Goal: Download file/media

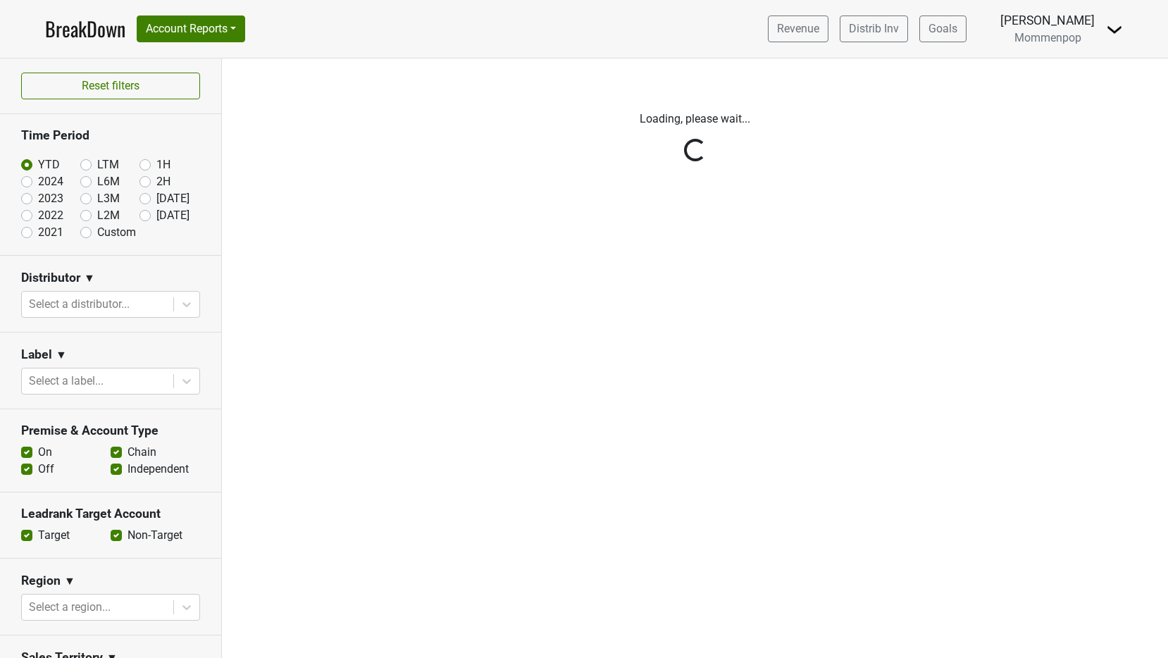
click at [1113, 33] on img at bounding box center [1114, 29] width 17 height 17
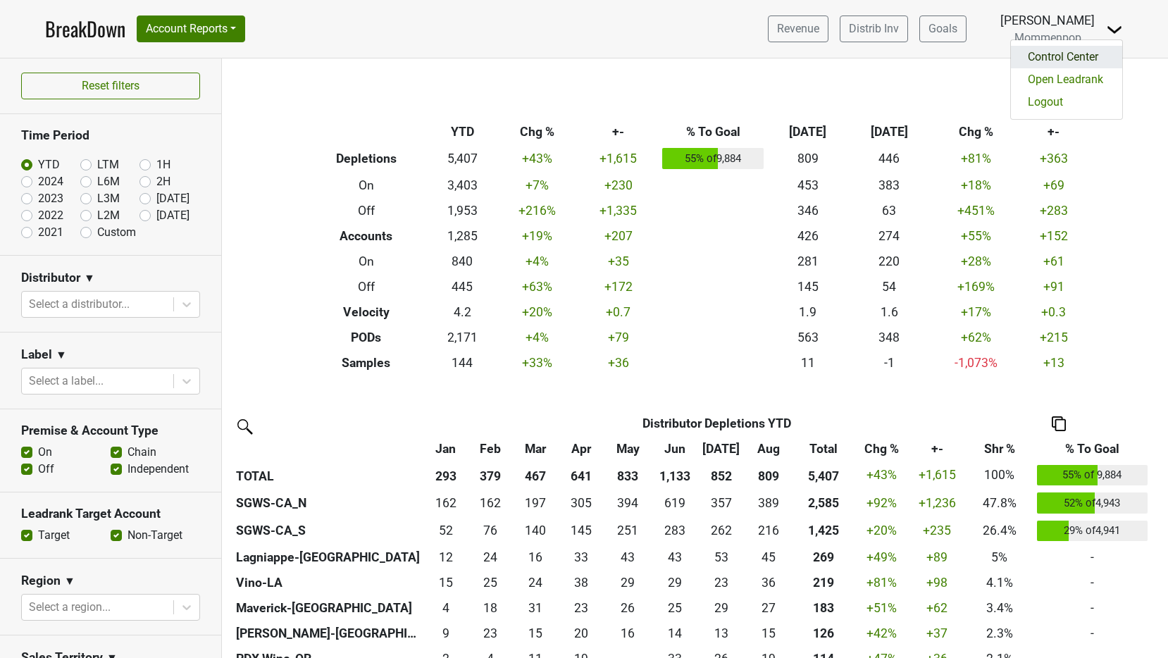
click at [1091, 51] on link "Control Center" at bounding box center [1065, 57] width 111 height 23
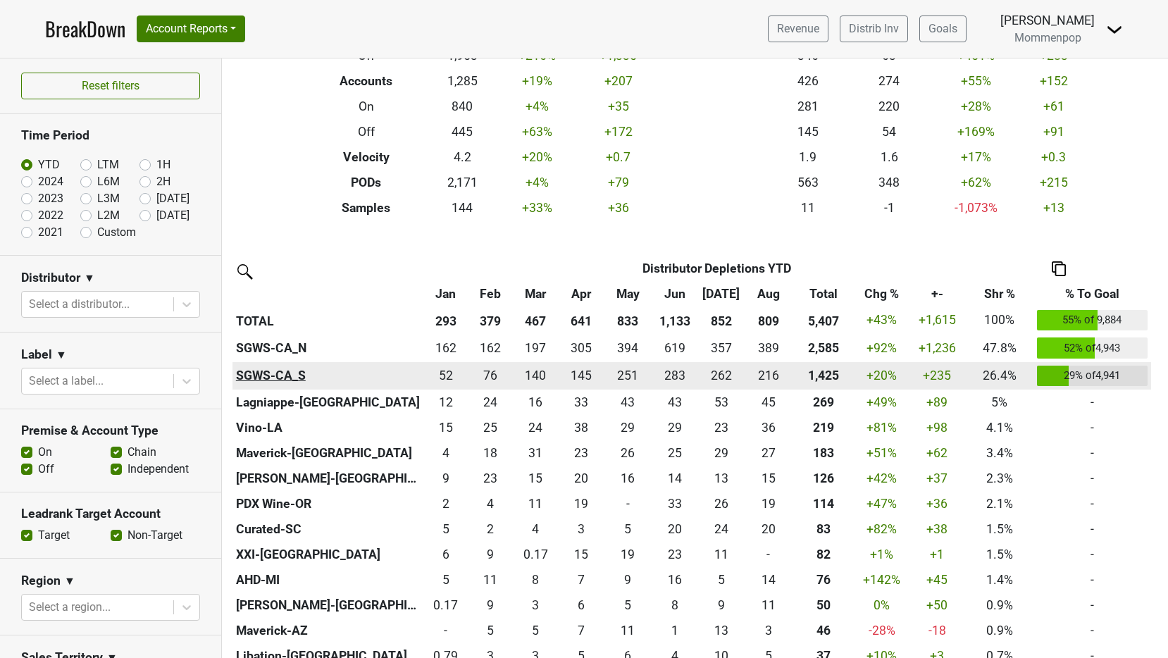
scroll to position [327, 0]
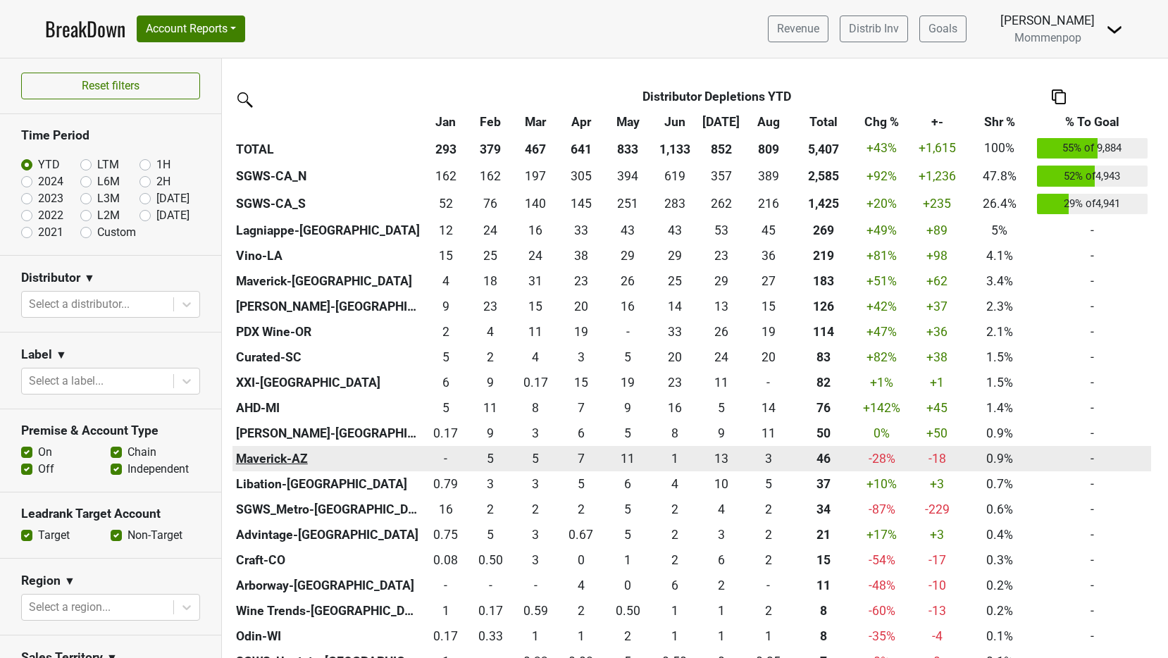
click at [284, 464] on th "Maverick-AZ" at bounding box center [327, 458] width 191 height 25
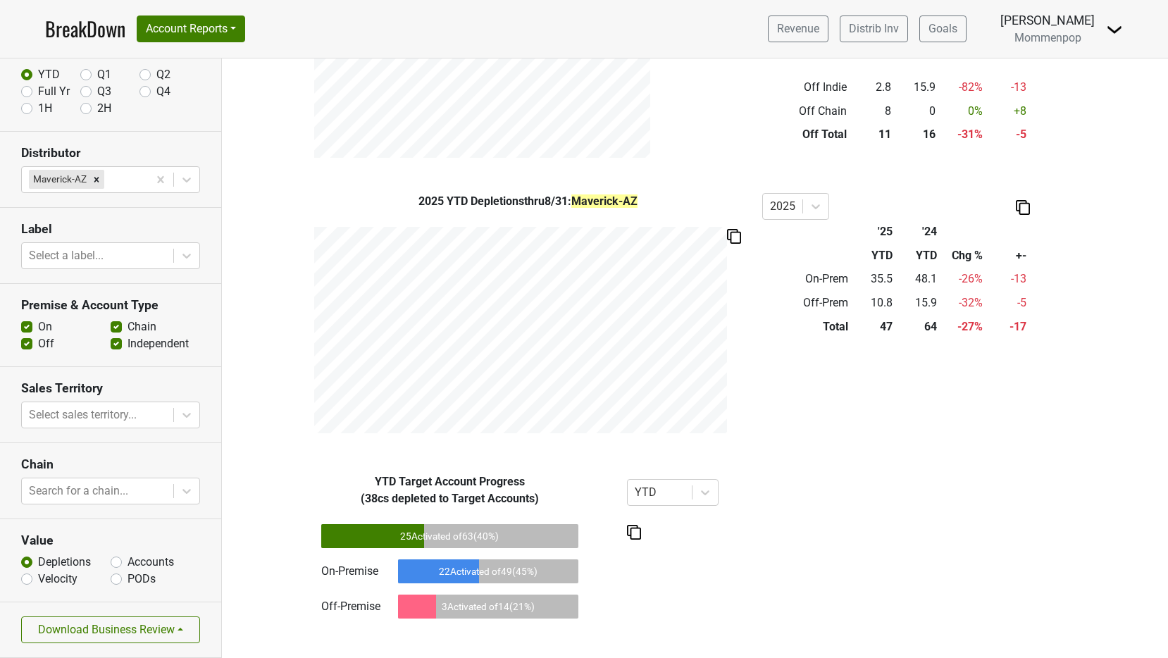
scroll to position [568, 0]
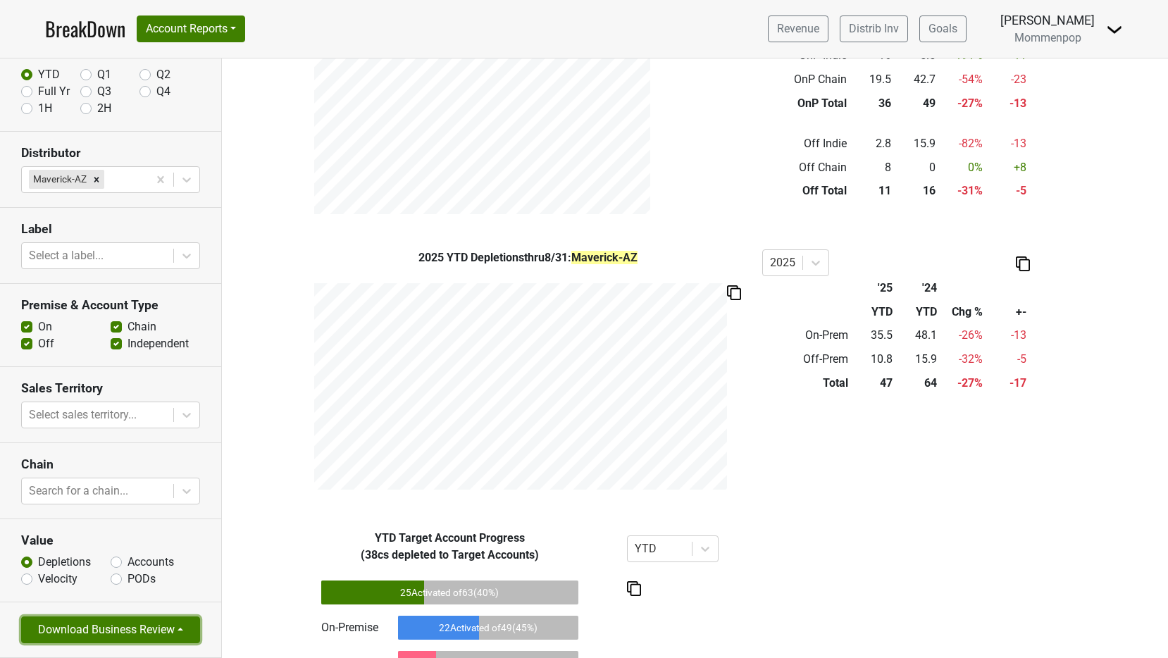
click at [92, 632] on button "Download Business Review" at bounding box center [110, 629] width 179 height 27
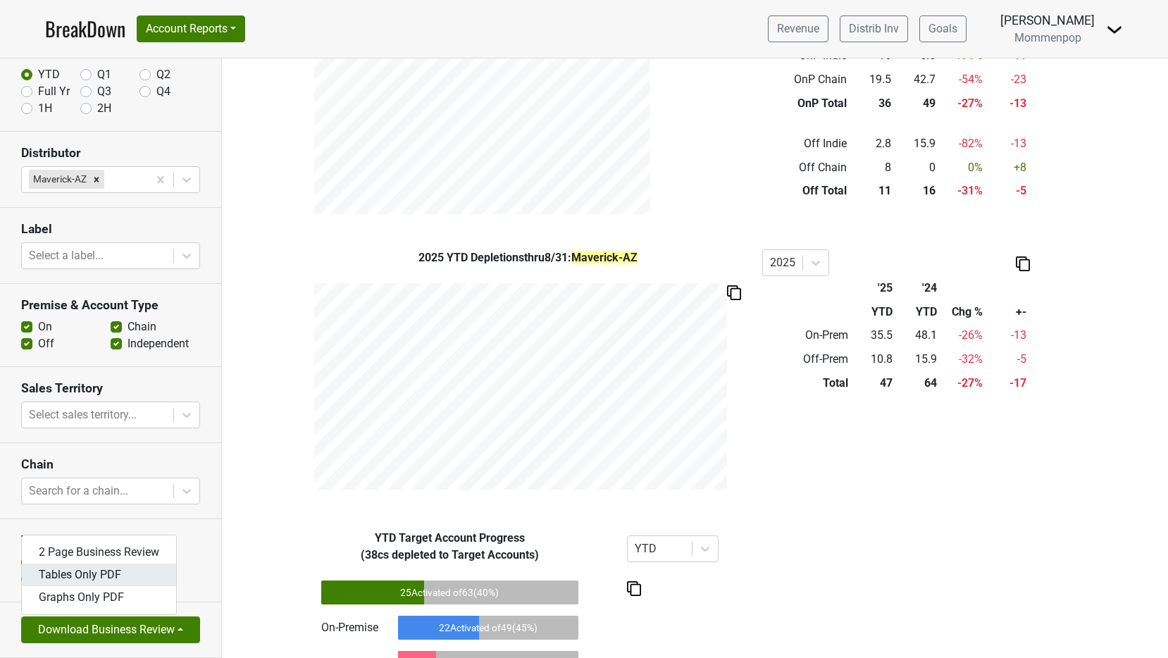
click at [127, 577] on link "Tables Only PDF" at bounding box center [99, 574] width 154 height 23
